Goal: Find specific page/section: Find specific page/section

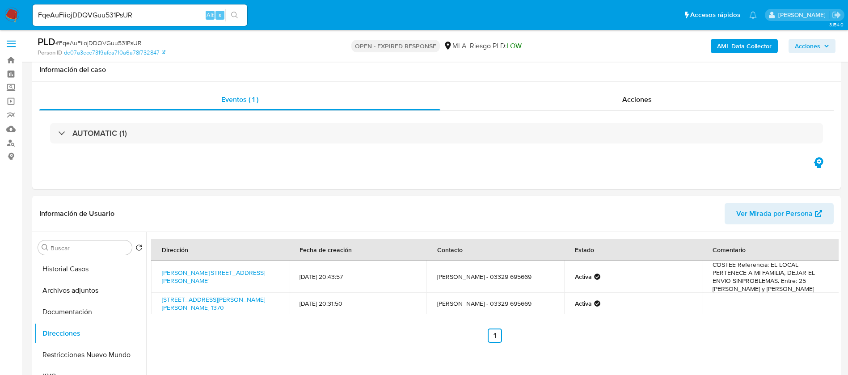
select select "10"
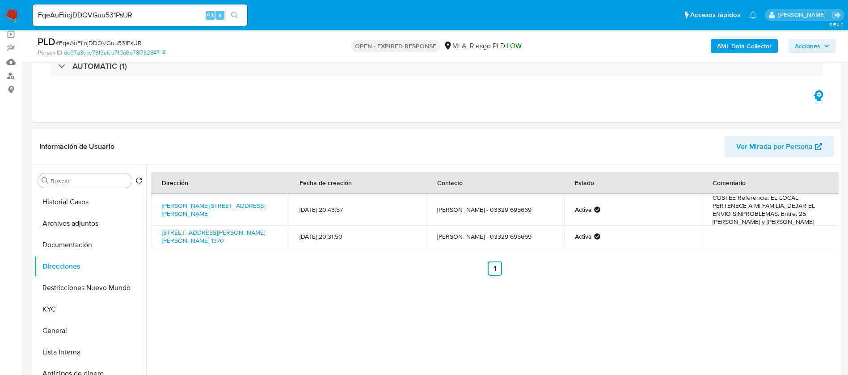
scroll to position [134, 0]
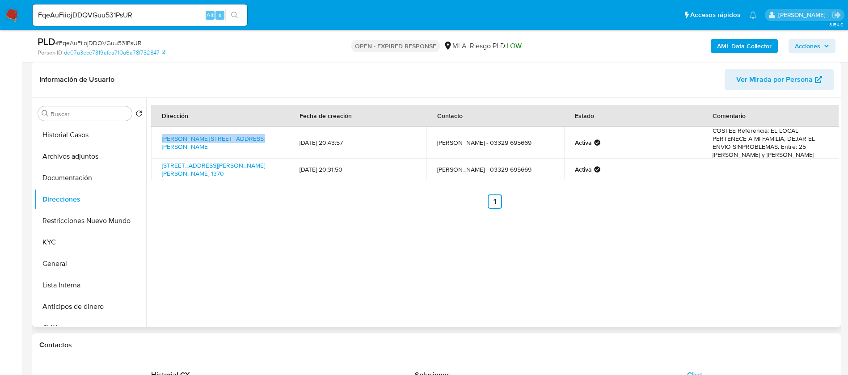
drag, startPoint x: 156, startPoint y: 136, endPoint x: 245, endPoint y: 132, distance: 89.5
click at [245, 132] on td "Bartolome Mitre 20, San Pedro, Buenos Aires, 2930, Argentina 20" at bounding box center [220, 142] width 138 height 32
copy link "Bartolome Mitre 20, San Pedro"
click at [77, 183] on button "Documentación" at bounding box center [86, 177] width 105 height 21
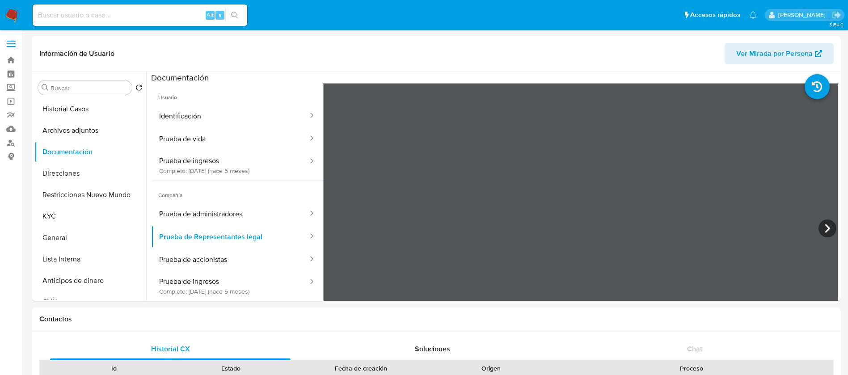
select select "10"
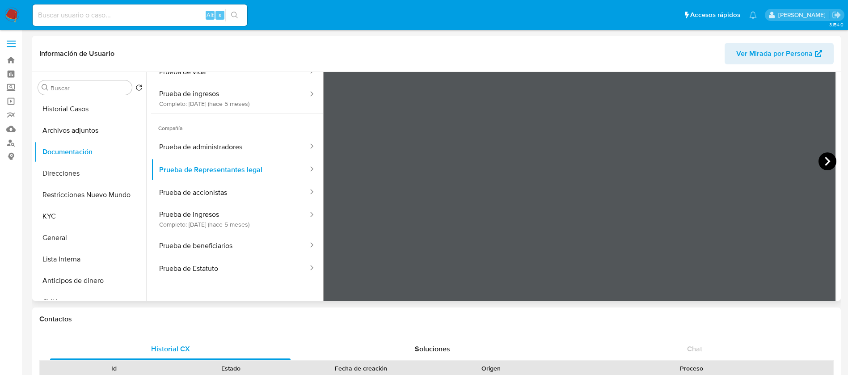
click at [822, 156] on icon at bounding box center [827, 161] width 18 height 18
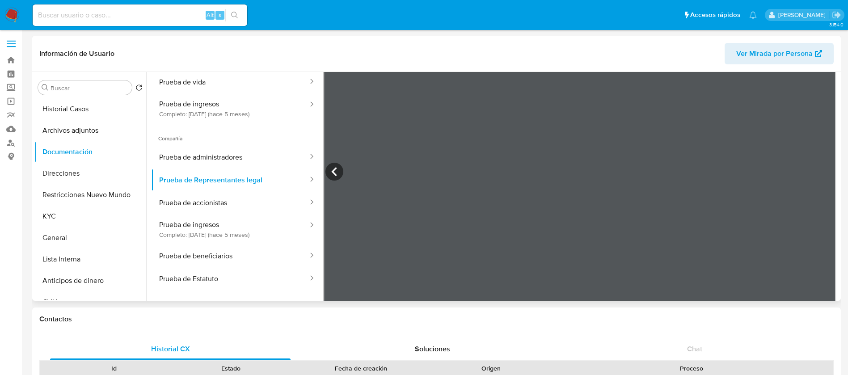
scroll to position [78, 0]
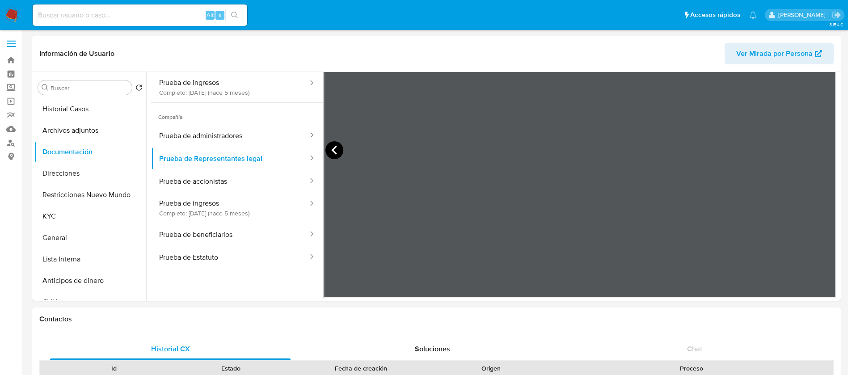
click at [333, 146] on icon at bounding box center [334, 150] width 18 height 18
click at [236, 204] on button "Prueba de ingresos Completo: 27/03/2025 (hace 5 meses)" at bounding box center [230, 208] width 158 height 30
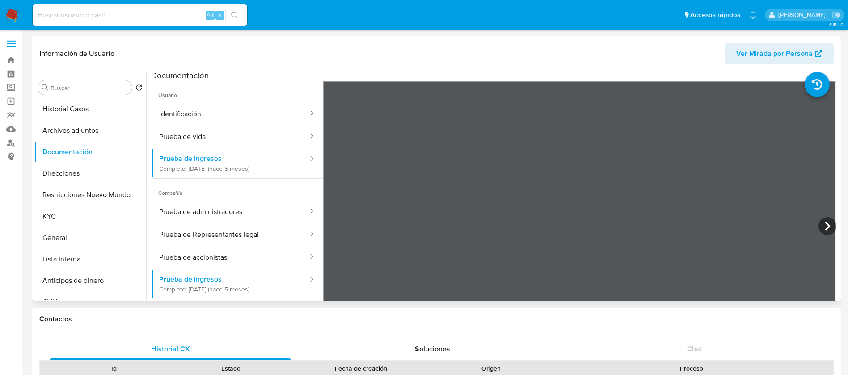
scroll to position [0, 0]
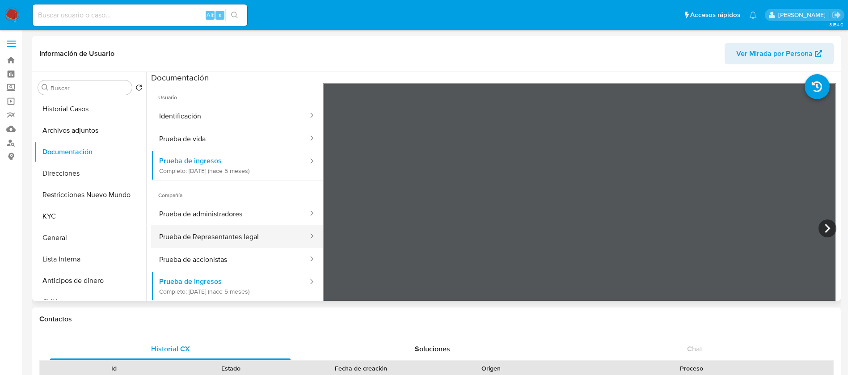
click at [237, 239] on button "Prueba de Representantes legal" at bounding box center [230, 236] width 158 height 23
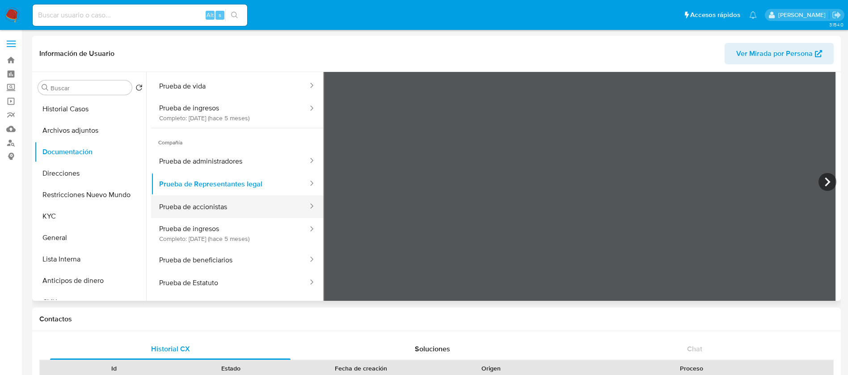
scroll to position [67, 0]
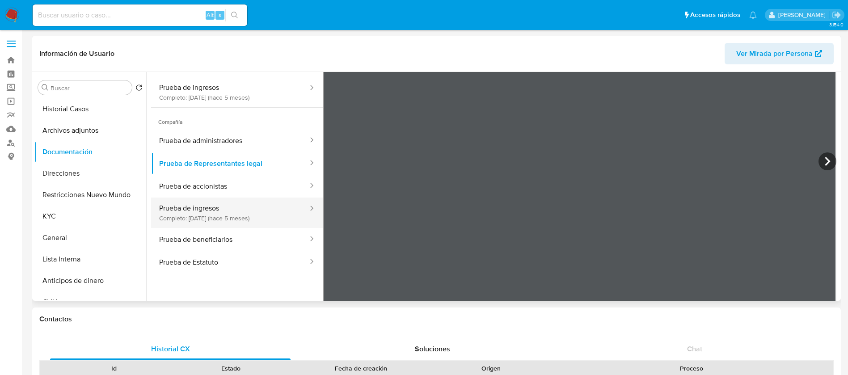
click at [225, 211] on button "Prueba de ingresos Completo: 27/03/2025 (hace 5 meses)" at bounding box center [230, 213] width 158 height 30
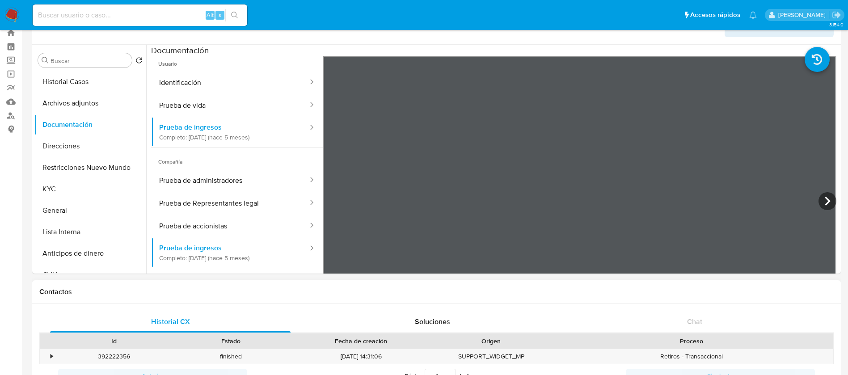
scroll to position [0, 0]
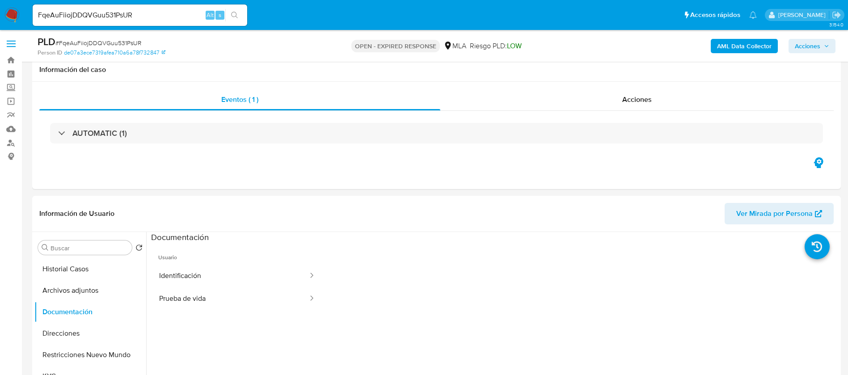
select select "10"
click at [76, 8] on div "FqeAuFiiojDDQVGuu531PsUR Alt s" at bounding box center [140, 14] width 215 height 21
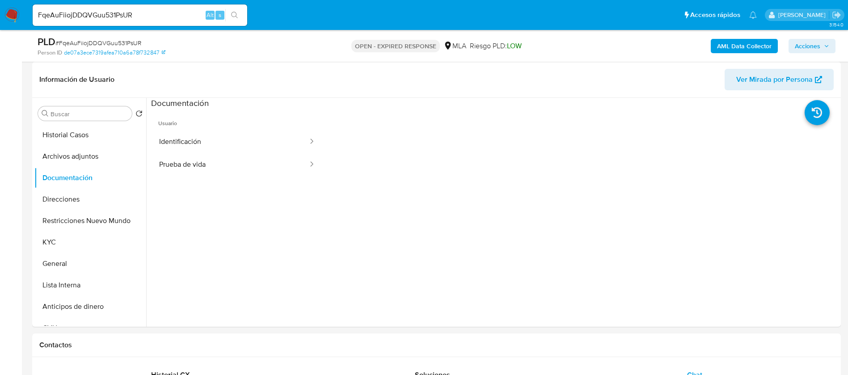
click at [86, 13] on input "FqeAuFiiojDDQVGuu531PsUR" at bounding box center [140, 15] width 215 height 12
paste input "K7CfZ6CbjKUwlCENDYS2QGa0"
type input "K7CfZ6CbjKUwlCENDYS2QGa0"
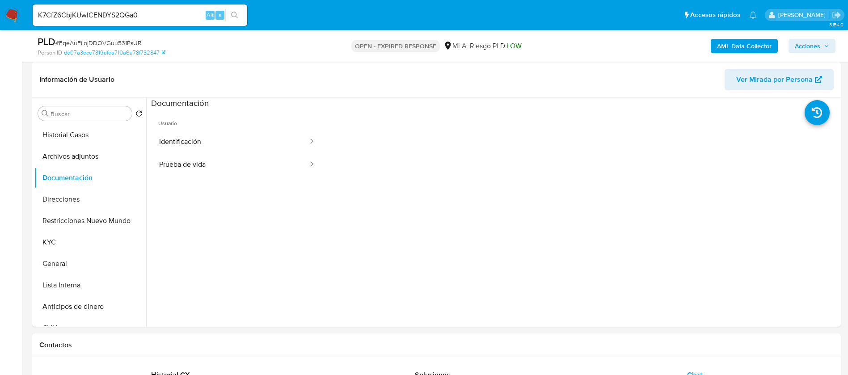
click at [236, 16] on icon "search-icon" at bounding box center [234, 15] width 7 height 7
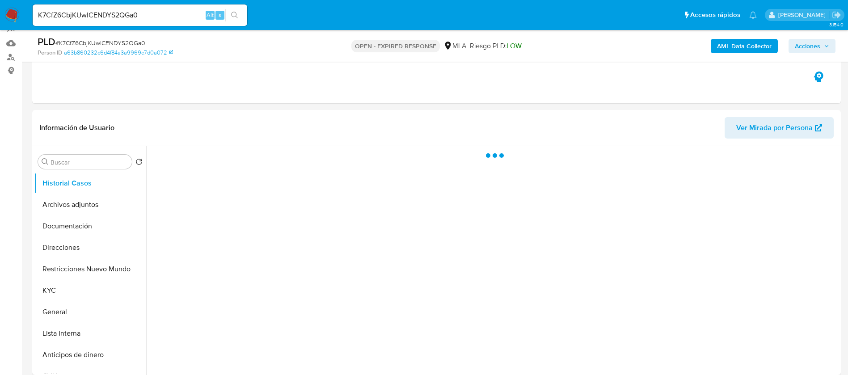
scroll to position [268, 0]
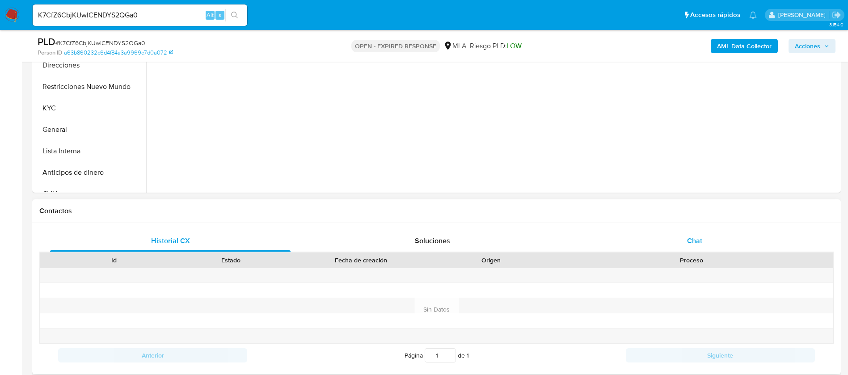
click at [708, 234] on div "Chat" at bounding box center [694, 240] width 240 height 21
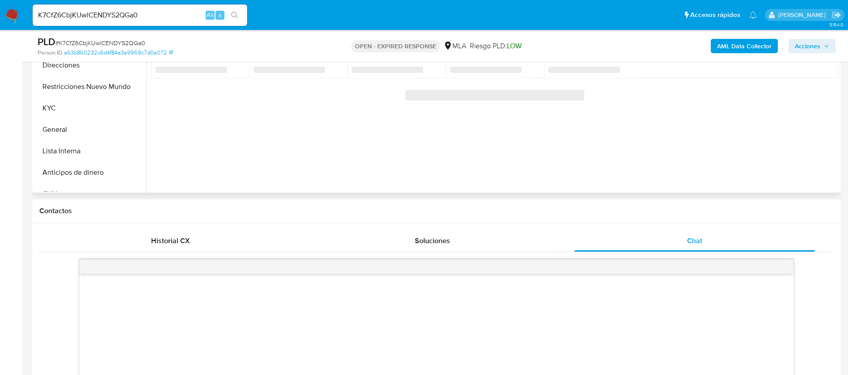
select select "10"
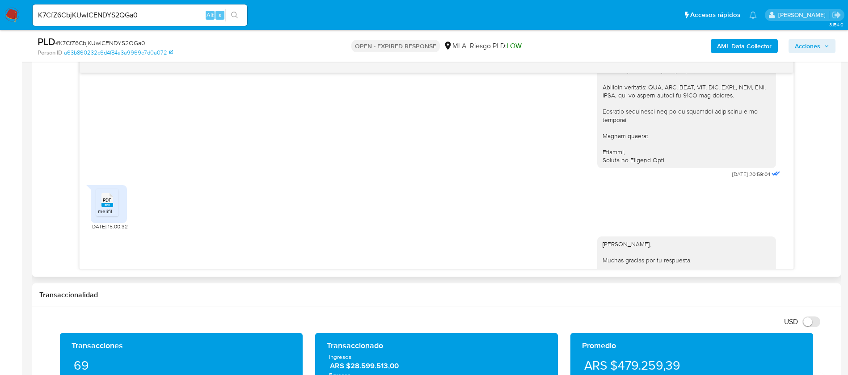
scroll to position [1120, 0]
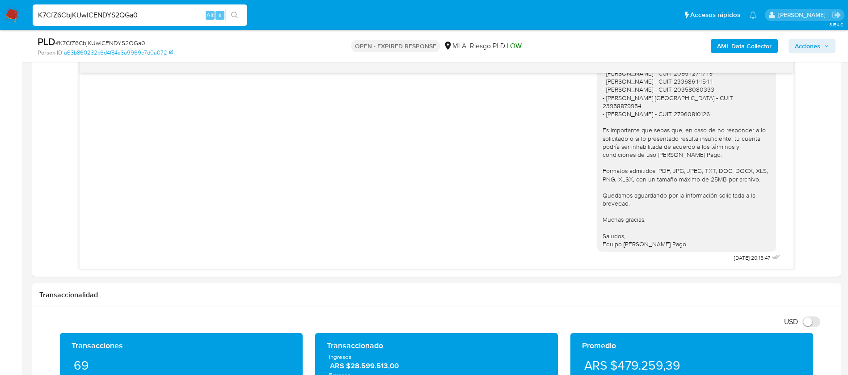
click at [92, 17] on input "K7CfZ6CbjKUwlCENDYS2QGa0" at bounding box center [140, 15] width 215 height 12
paste input "i8nt8dXWo142HYeUXRMPyytg"
type input "i8nt8dXWo142HYeUXRMPyytg"
click at [232, 15] on icon "search-icon" at bounding box center [234, 15] width 7 height 7
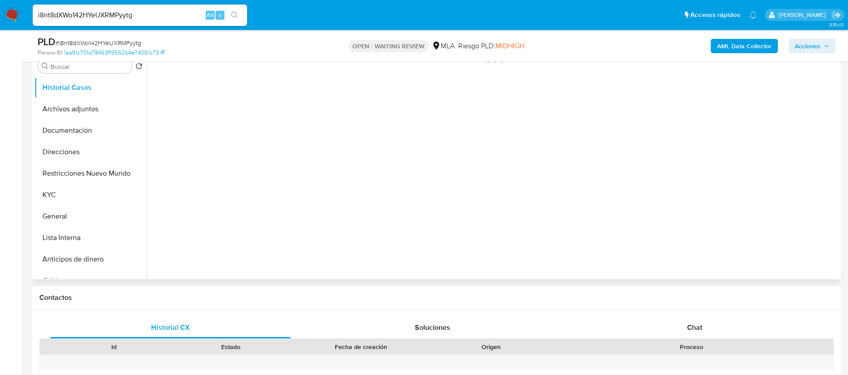
scroll to position [201, 0]
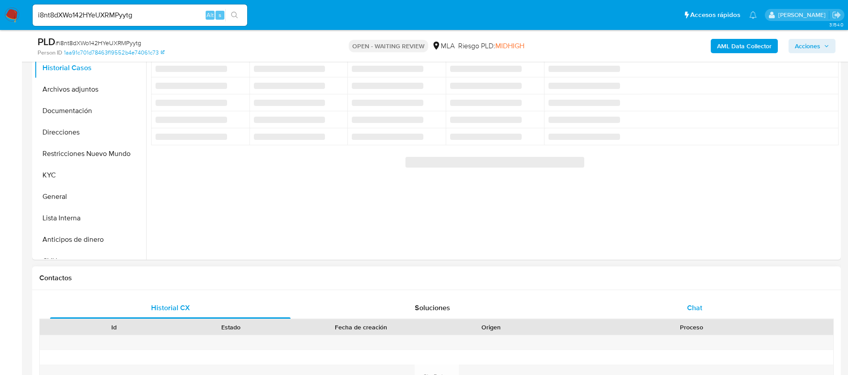
click at [697, 304] on span "Chat" at bounding box center [694, 308] width 15 height 10
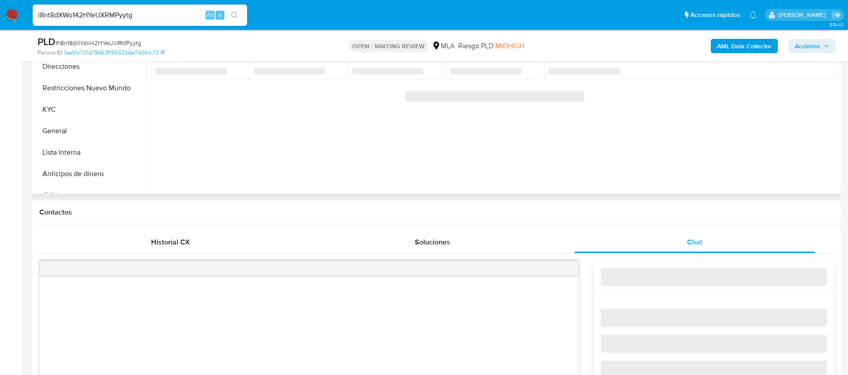
select select "10"
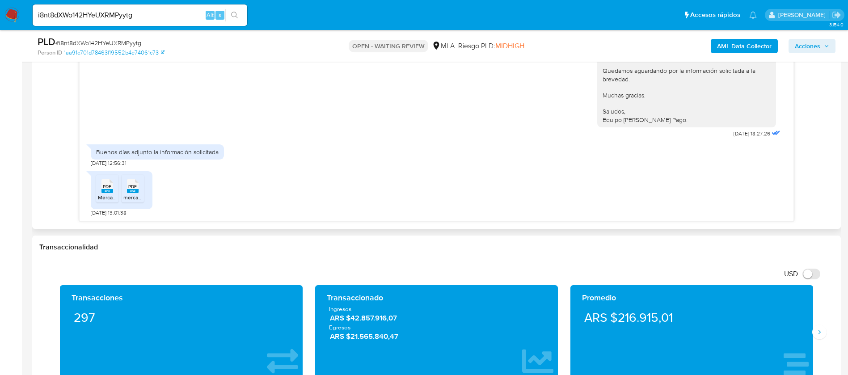
scroll to position [536, 0]
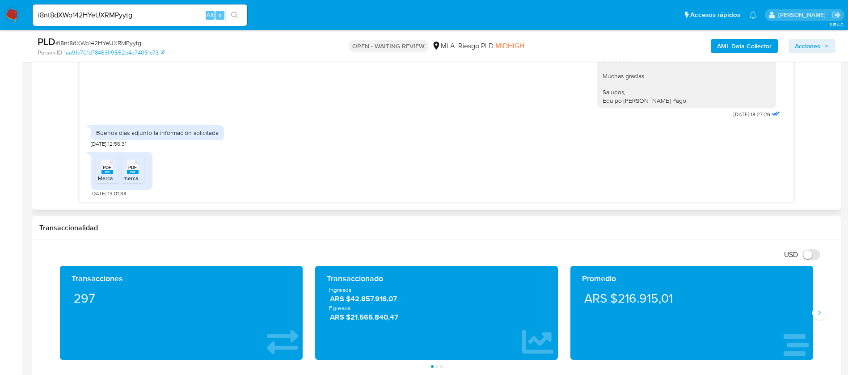
click at [111, 171] on rect at bounding box center [107, 172] width 12 height 4
click at [132, 172] on rect at bounding box center [133, 172] width 12 height 4
